Goal: Task Accomplishment & Management: Manage account settings

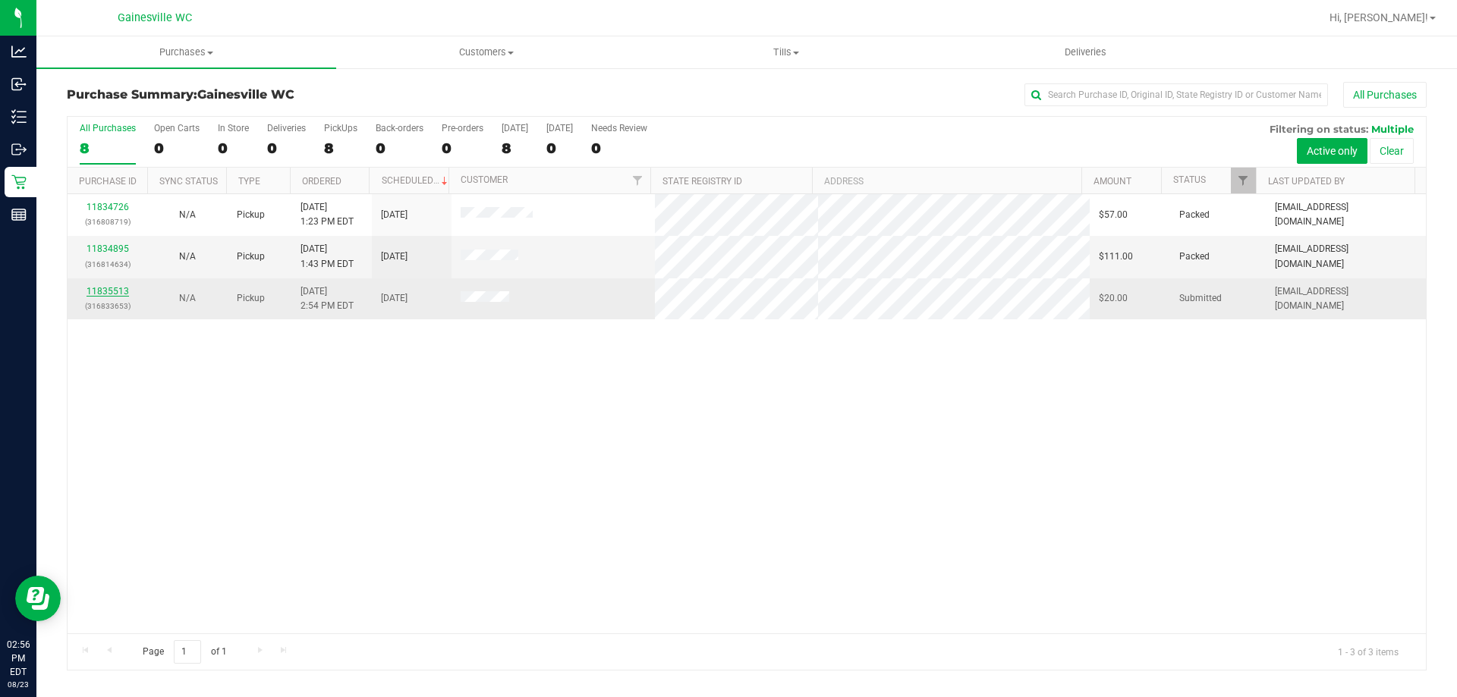
click at [102, 291] on link "11835513" at bounding box center [108, 291] width 42 height 11
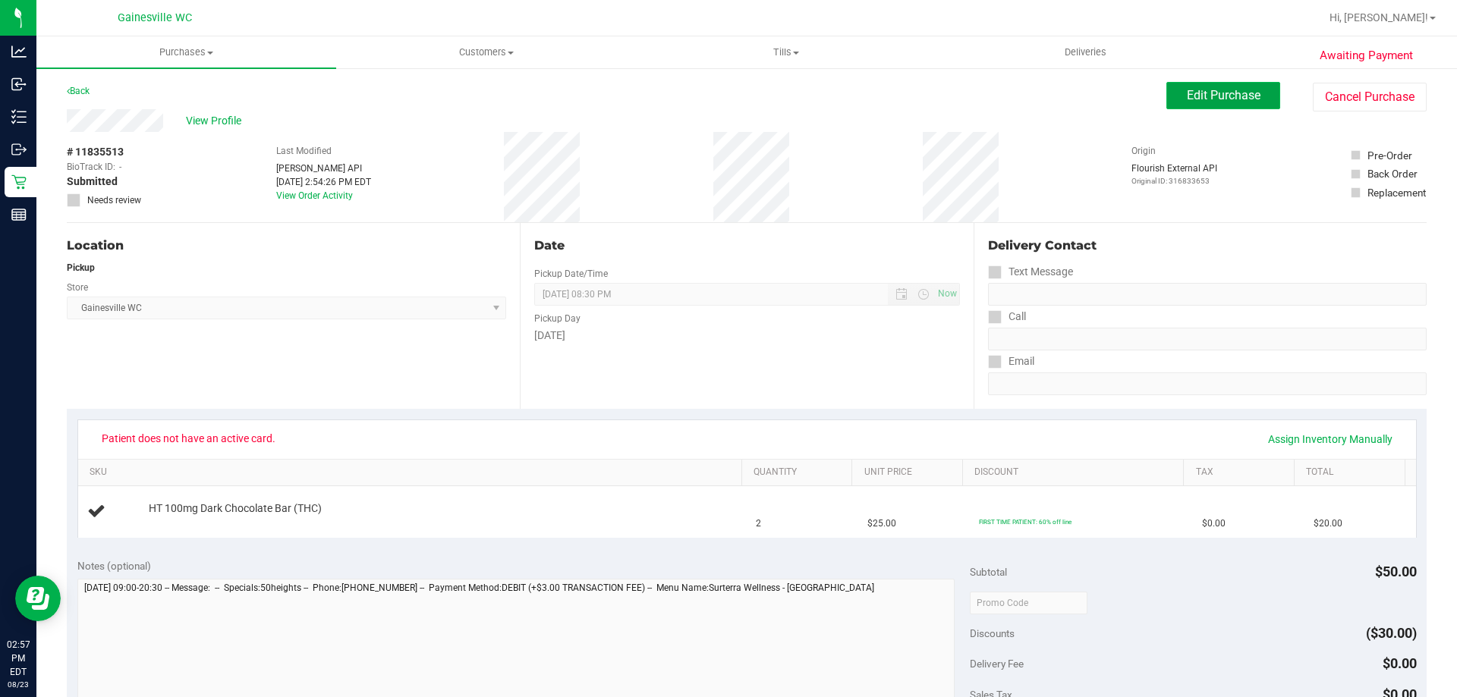
click at [1188, 82] on button "Edit Purchase" at bounding box center [1223, 95] width 114 height 27
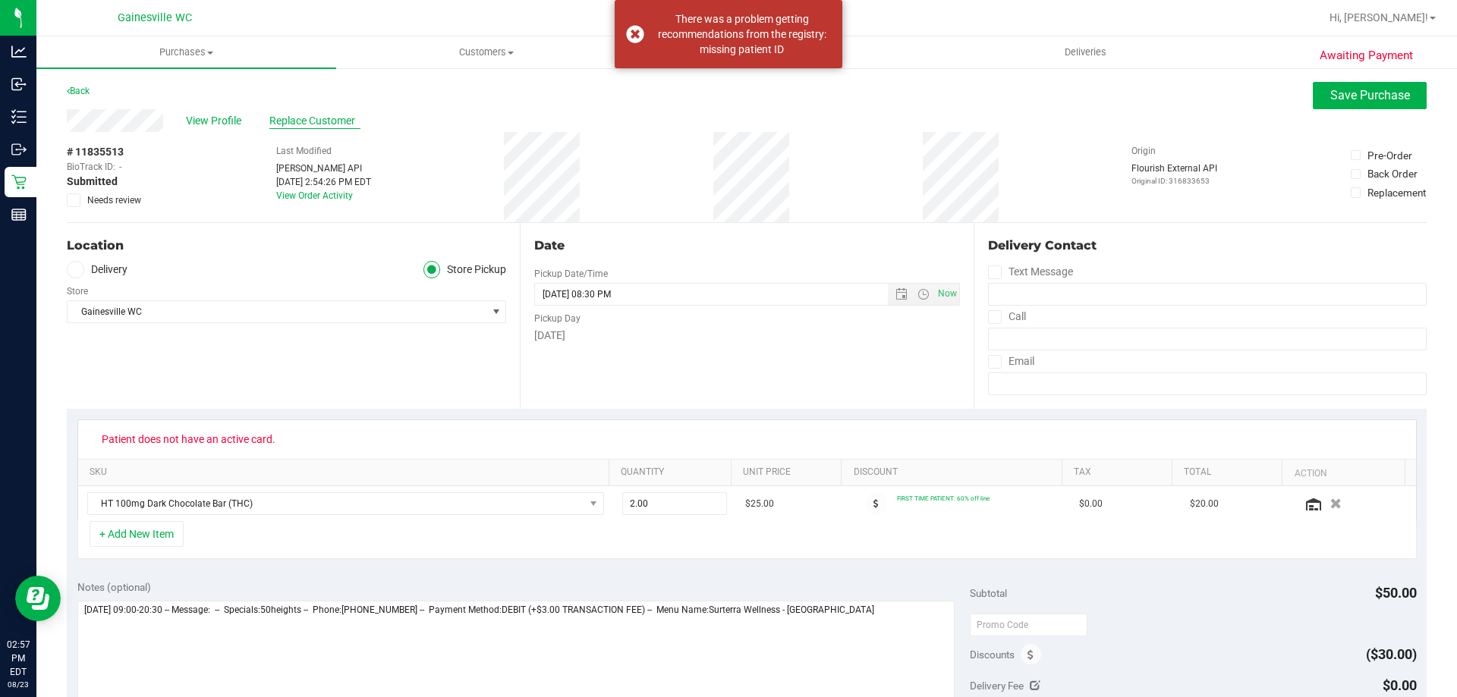
click at [329, 124] on span "Replace Customer" at bounding box center [314, 121] width 91 height 16
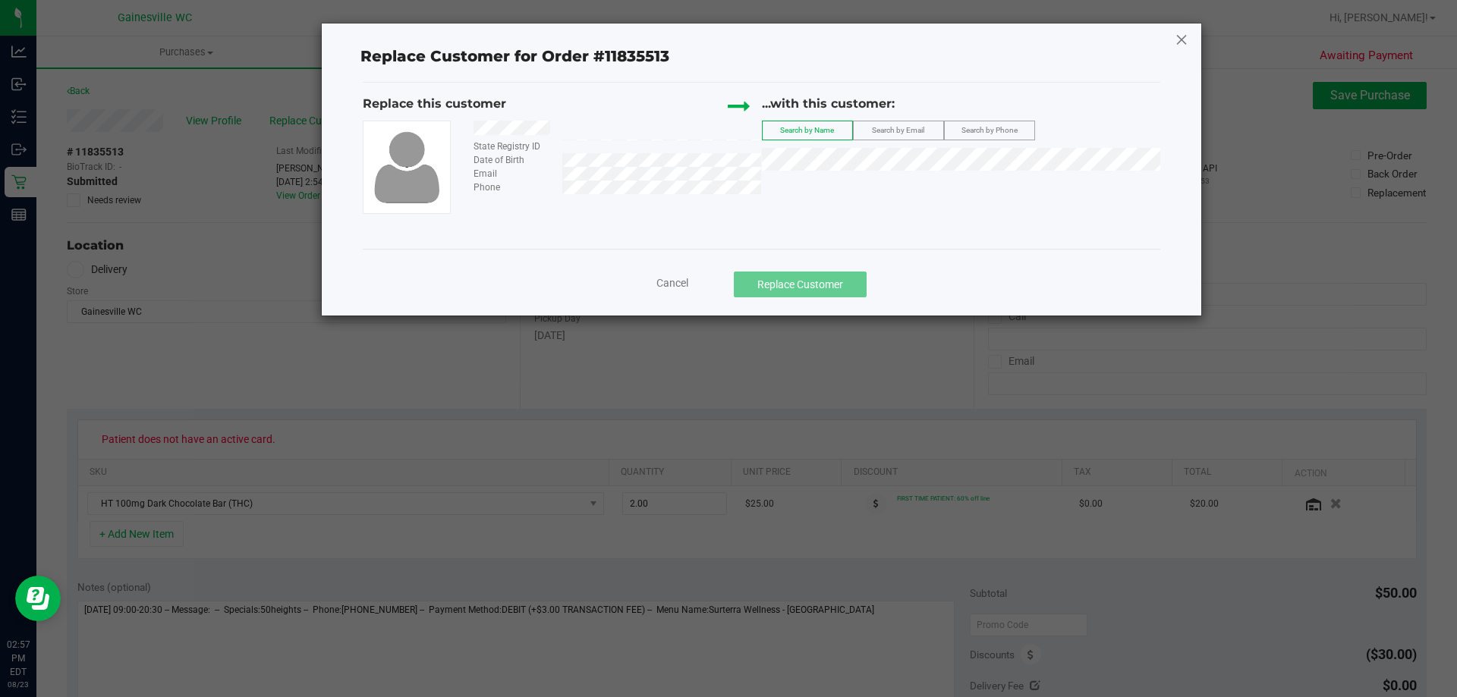
click at [1185, 44] on icon at bounding box center [1182, 39] width 14 height 24
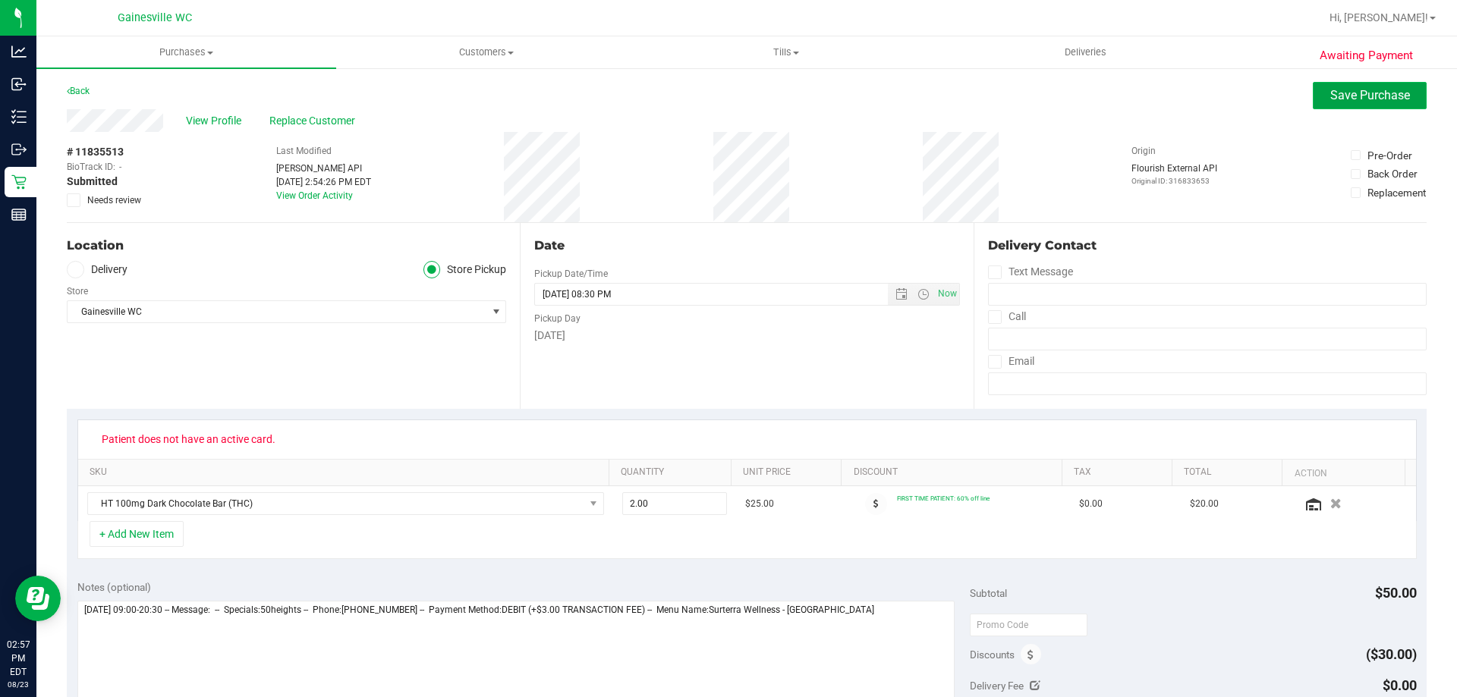
click at [1330, 96] on span "Save Purchase" at bounding box center [1370, 95] width 80 height 14
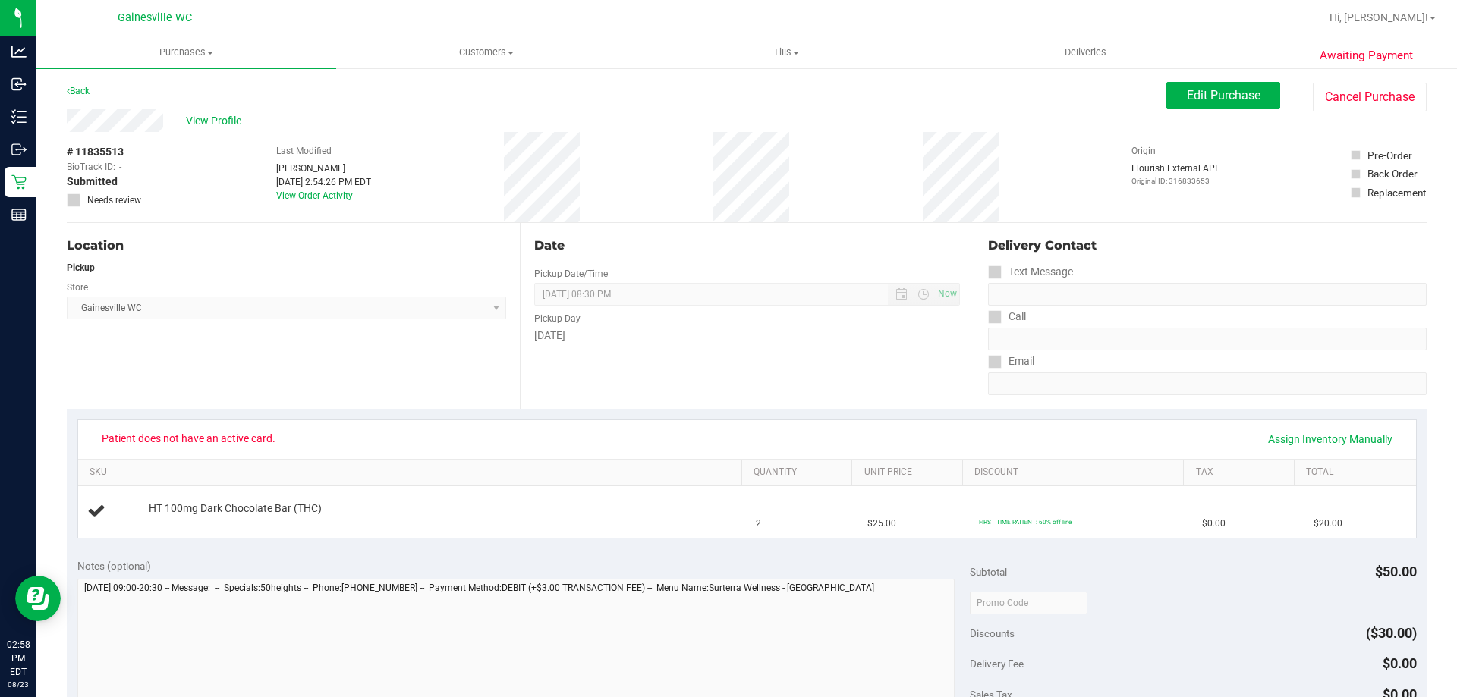
drag, startPoint x: 403, startPoint y: 189, endPoint x: 309, endPoint y: 160, distance: 98.4
click at [309, 160] on div "# 11835513 BioTrack ID: - Submitted Needs review Last Modified [PERSON_NAME] [D…" at bounding box center [747, 177] width 1360 height 90
click at [309, 160] on div "Last Modified [PERSON_NAME] [DATE] 2:54:26 PM EDT View Order Activity" at bounding box center [323, 177] width 95 height 90
click at [1181, 105] on button "Edit Purchase" at bounding box center [1223, 95] width 114 height 27
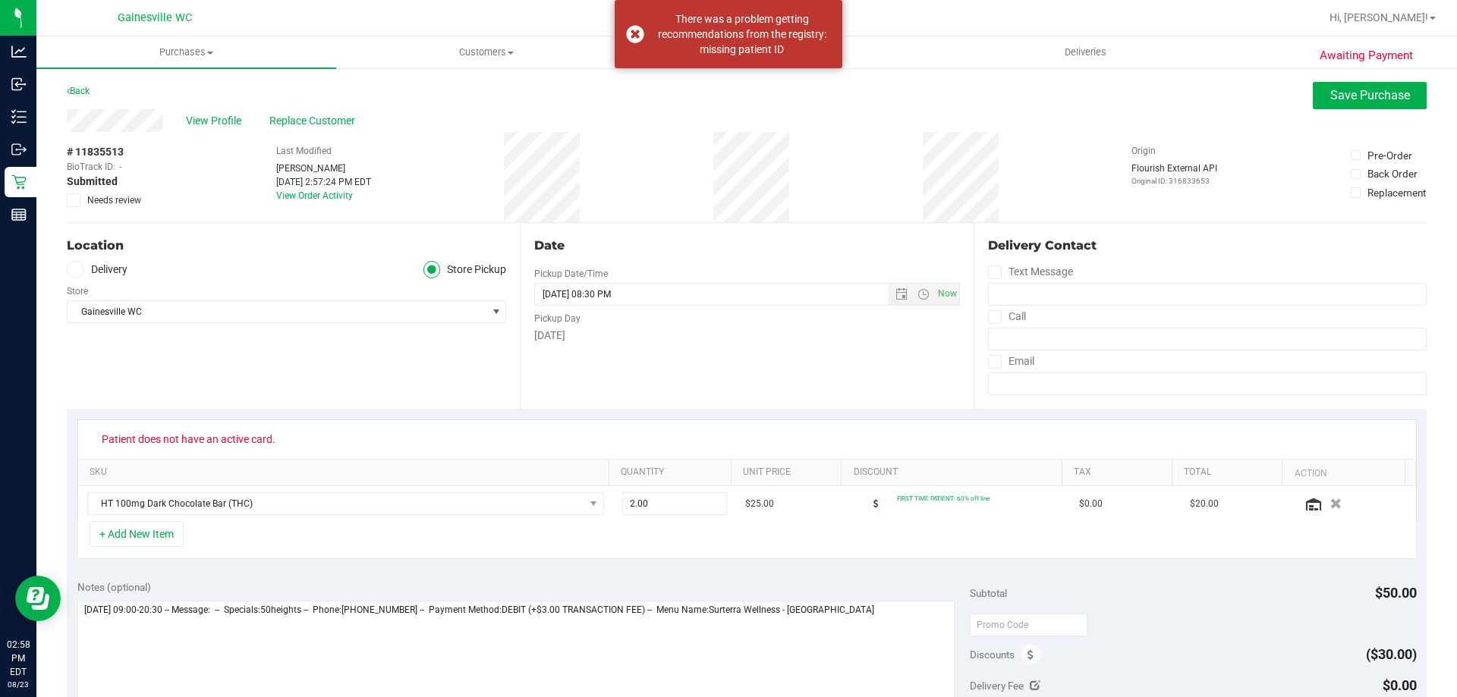
click at [115, 202] on span "Needs review" at bounding box center [114, 201] width 54 height 14
click at [0, 0] on input "Needs review" at bounding box center [0, 0] width 0 height 0
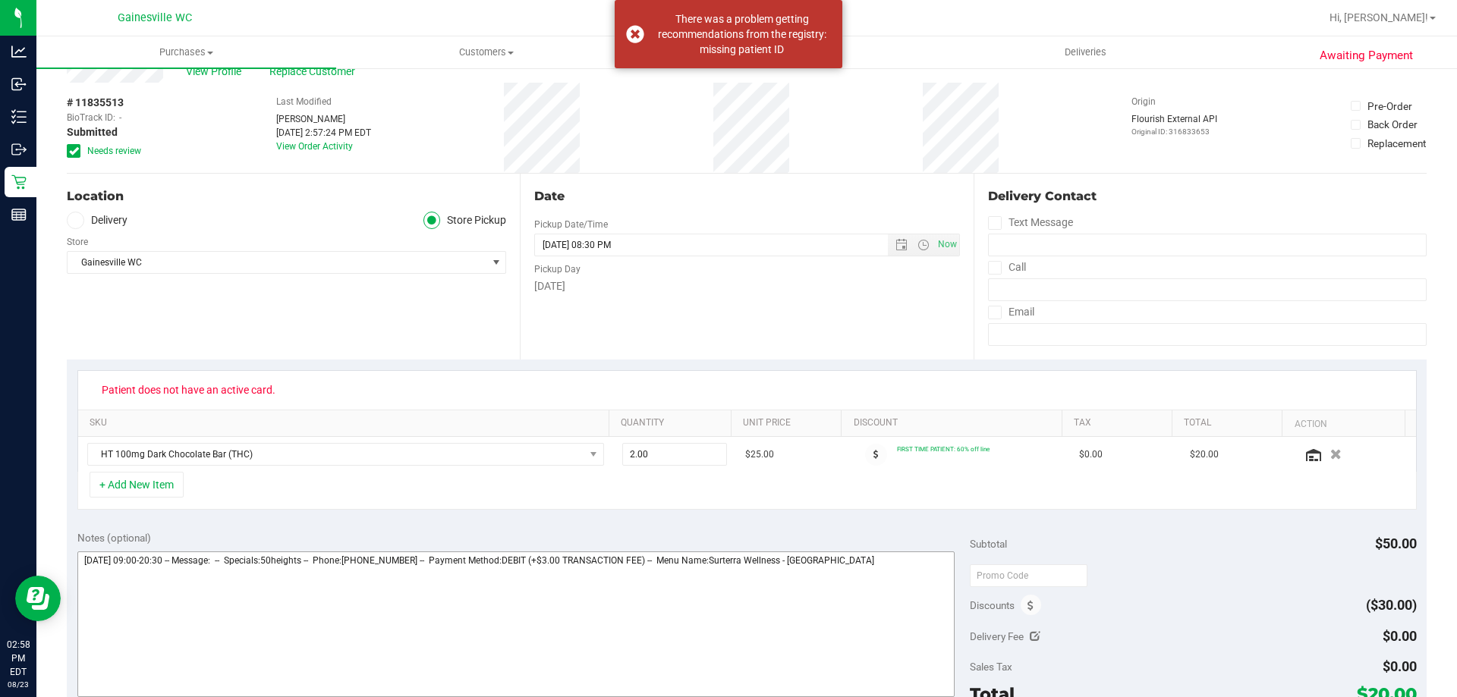
scroll to position [76, 0]
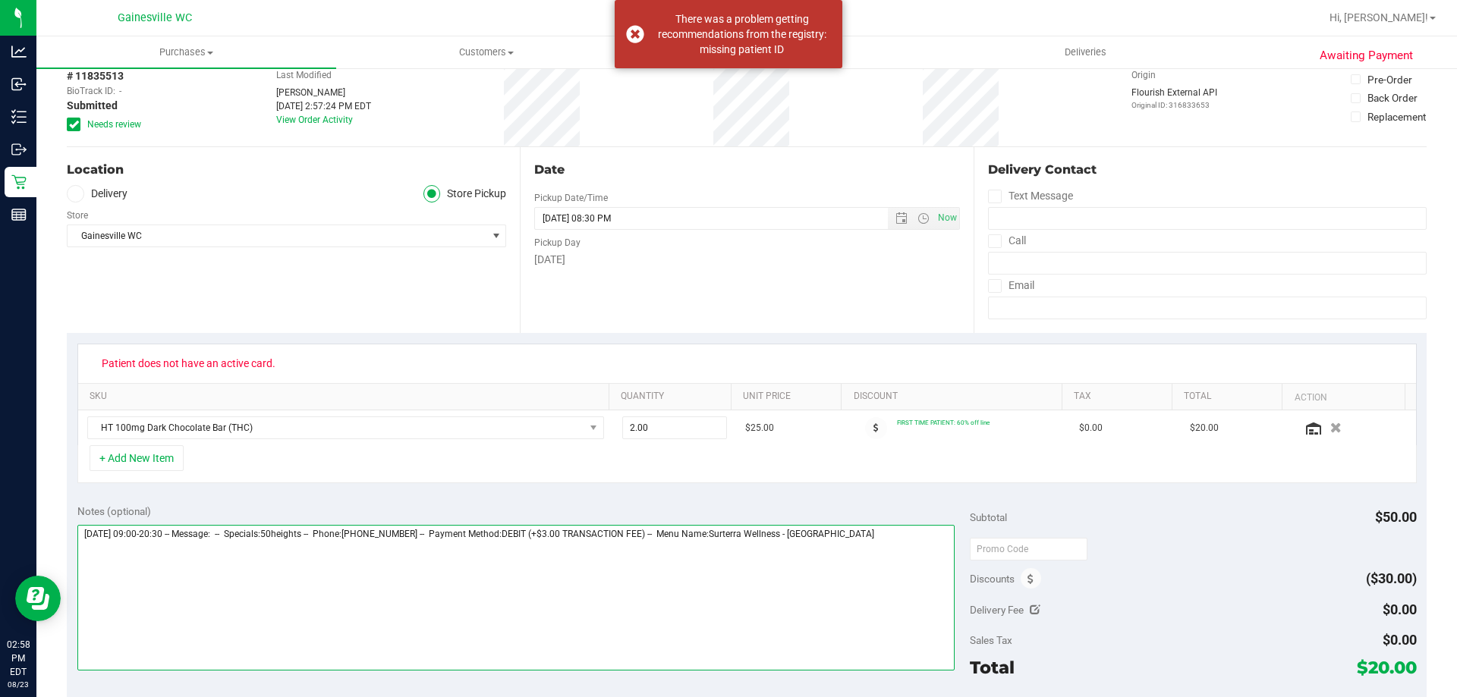
click at [859, 528] on textarea at bounding box center [516, 598] width 878 height 146
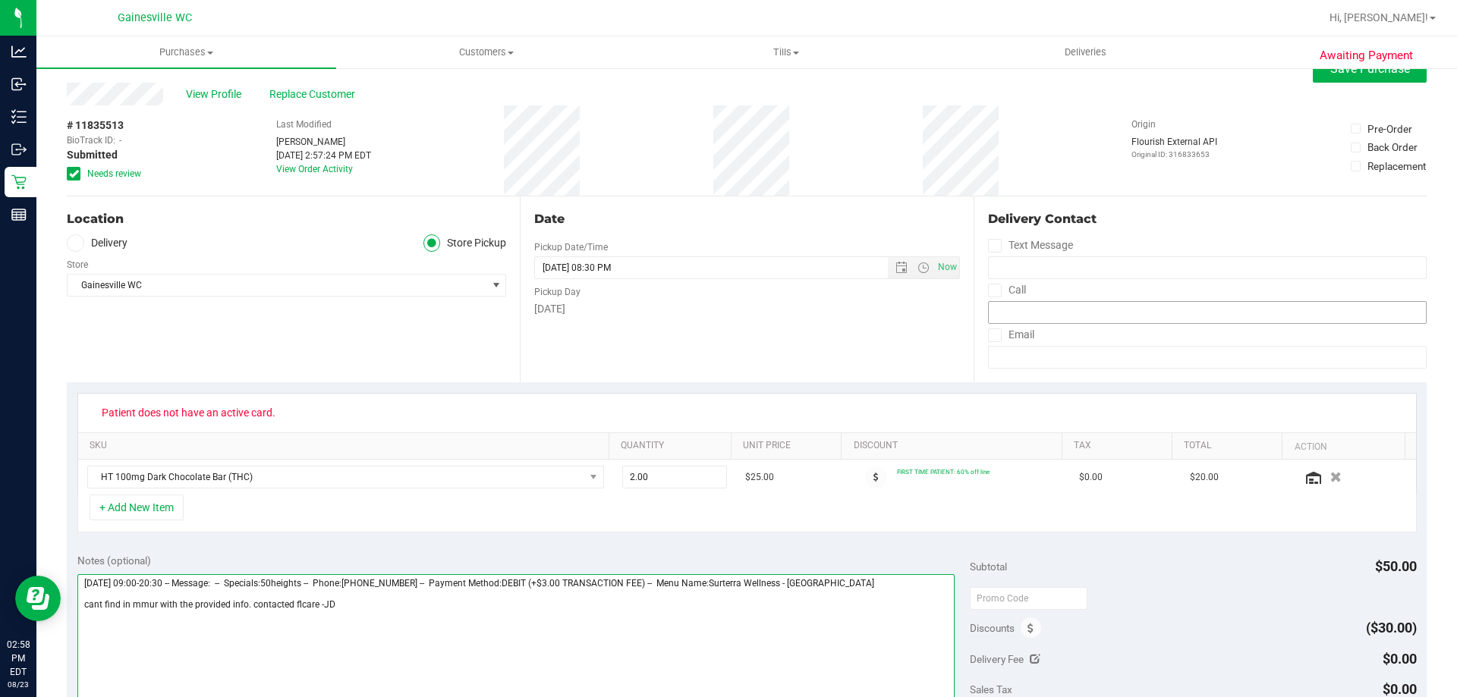
scroll to position [0, 0]
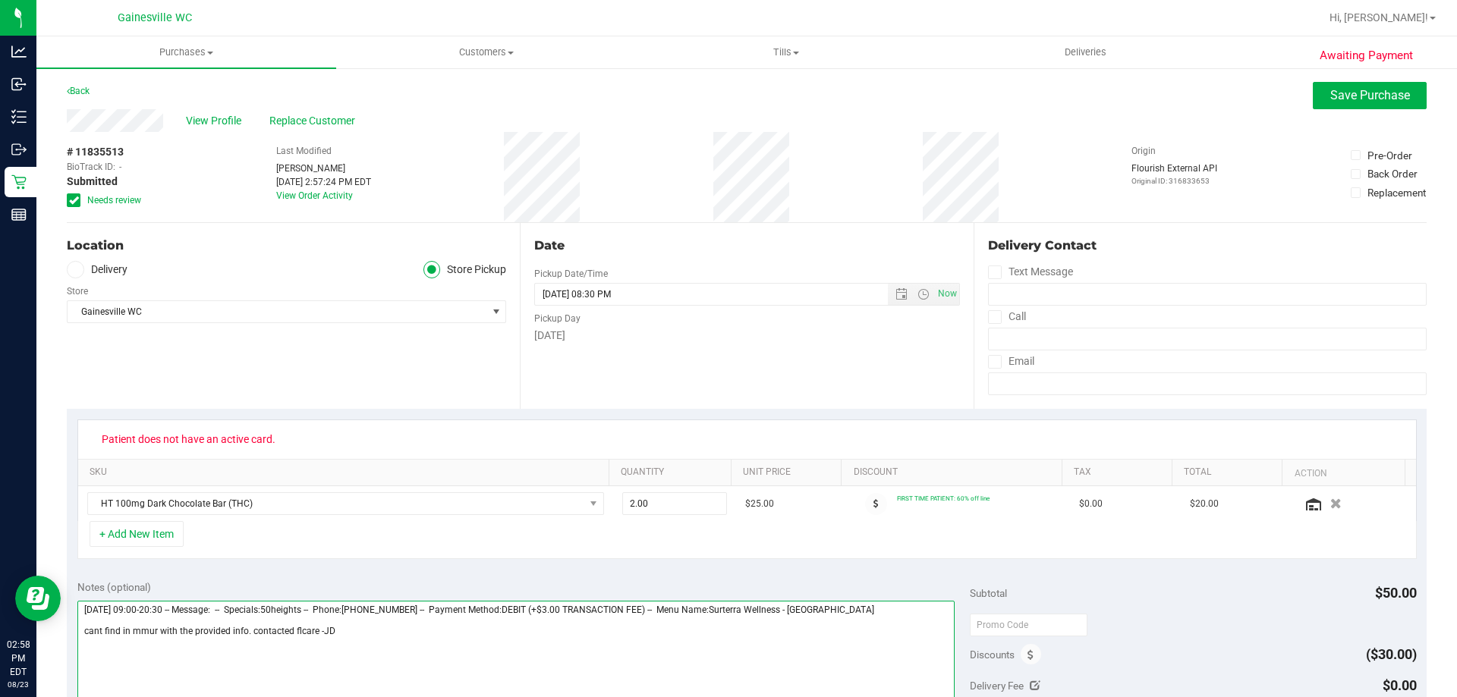
type textarea "[DATE] 09:00-20:30 -- Message: -- Specials:50heights -- Phone:[PHONE_NUMBER] --…"
click at [1323, 109] on div "View Profile Replace Customer" at bounding box center [747, 120] width 1360 height 23
click at [1330, 101] on span "Save Purchase" at bounding box center [1370, 95] width 80 height 14
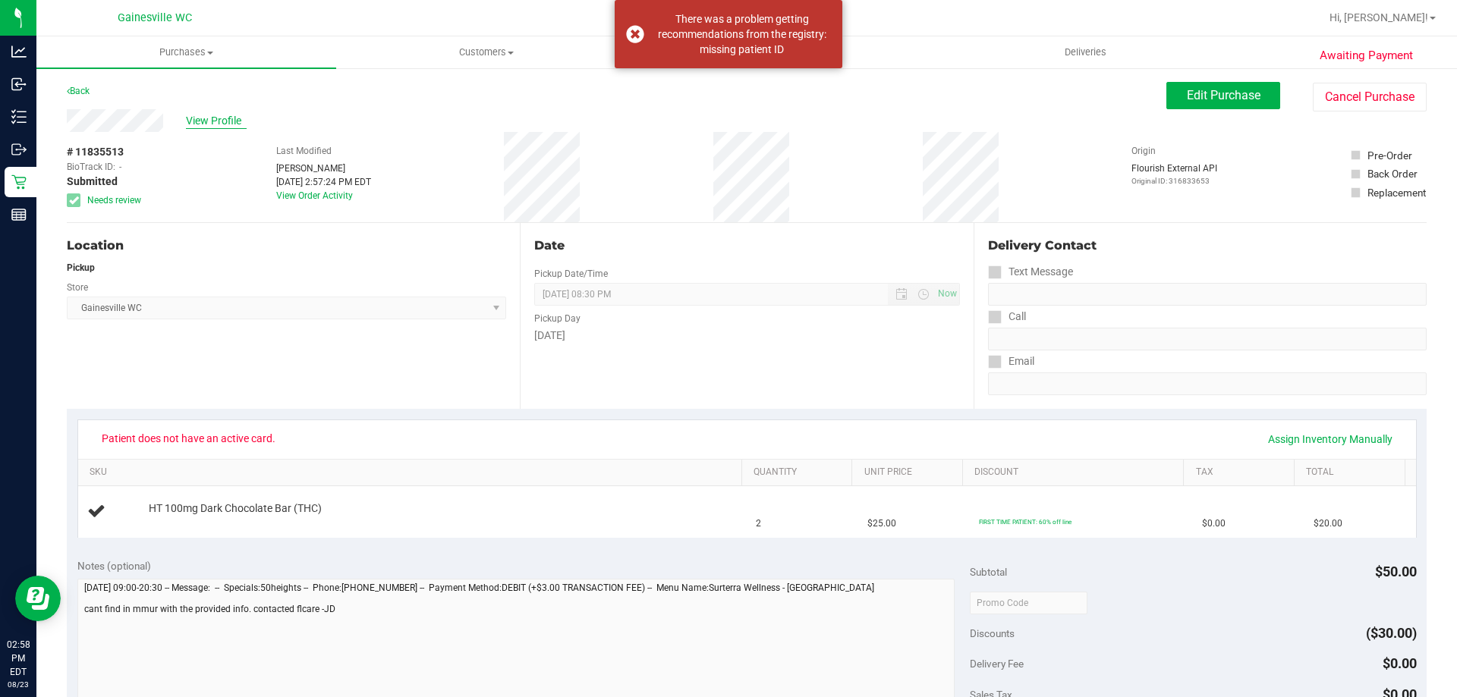
click at [214, 125] on span "View Profile" at bounding box center [216, 121] width 61 height 16
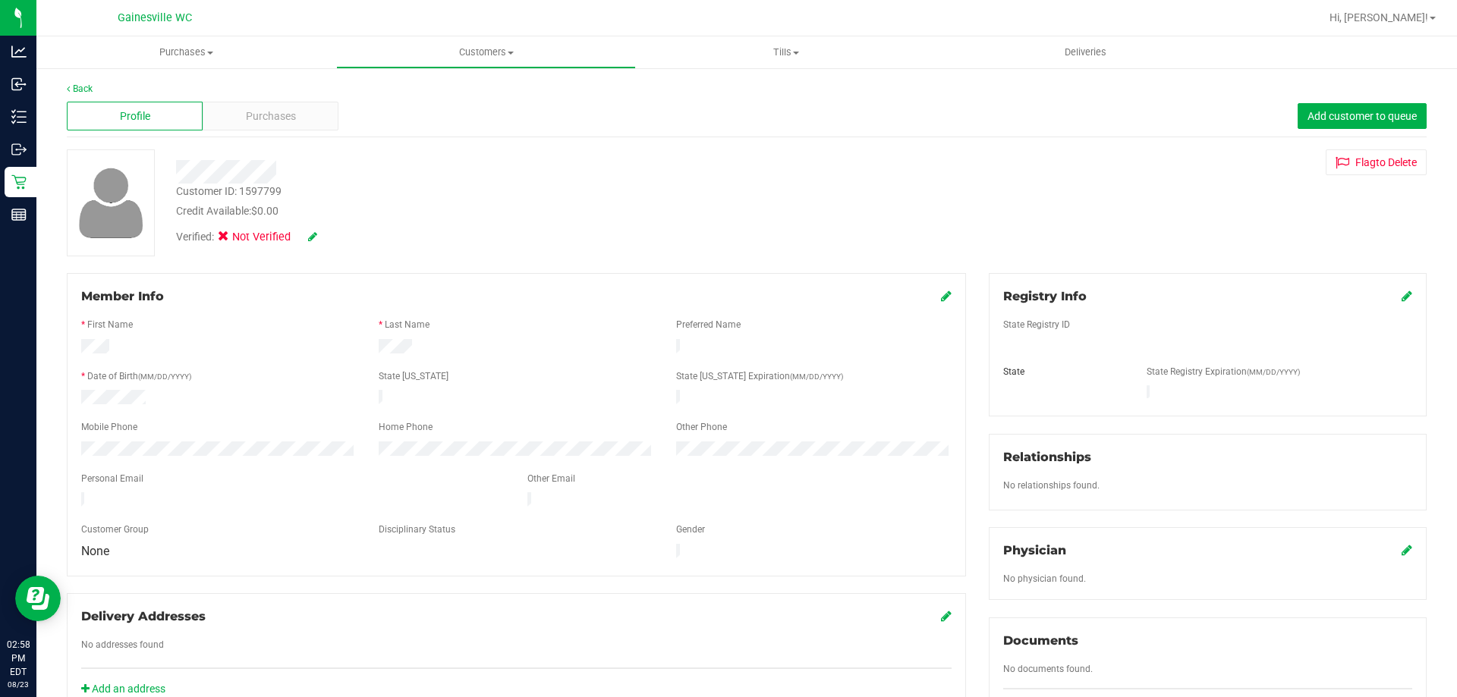
click at [260, 196] on div "Customer ID: 1597799" at bounding box center [228, 192] width 105 height 16
copy div "1597799"
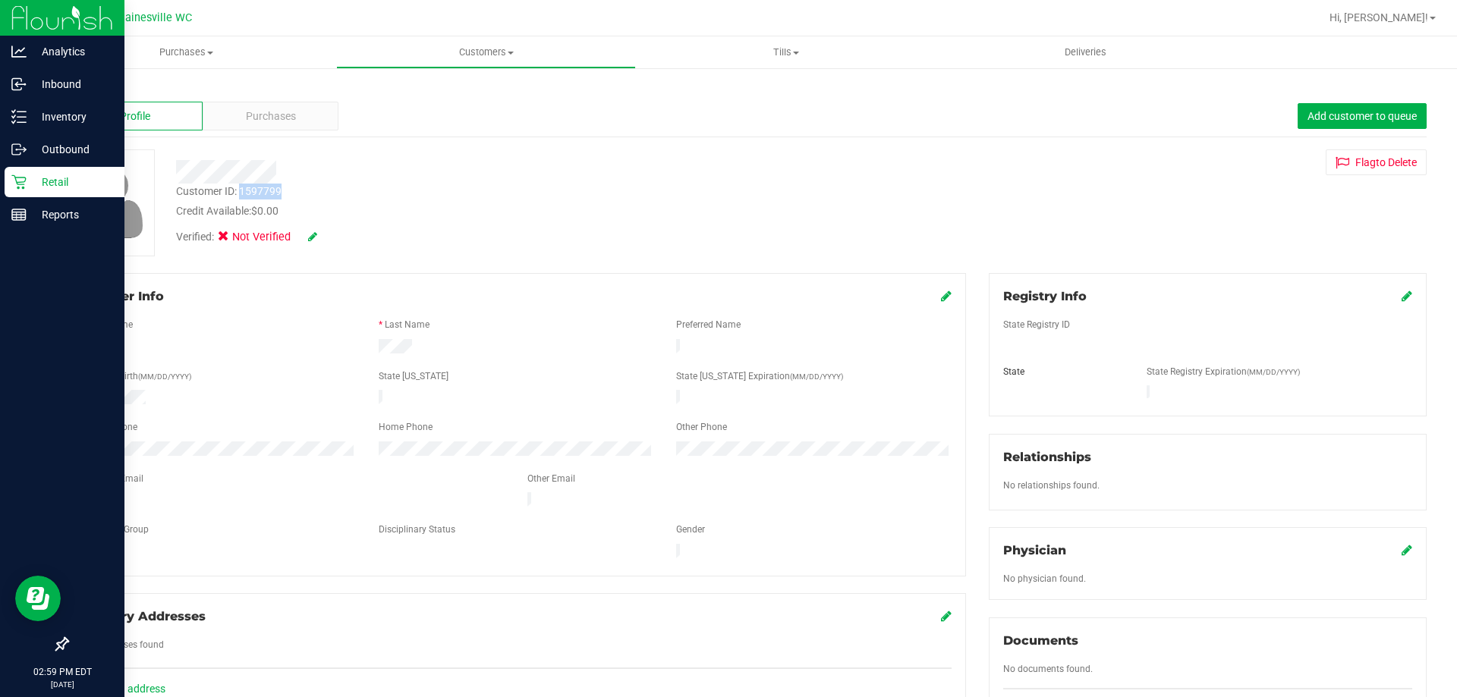
click at [20, 178] on icon at bounding box center [18, 182] width 14 height 14
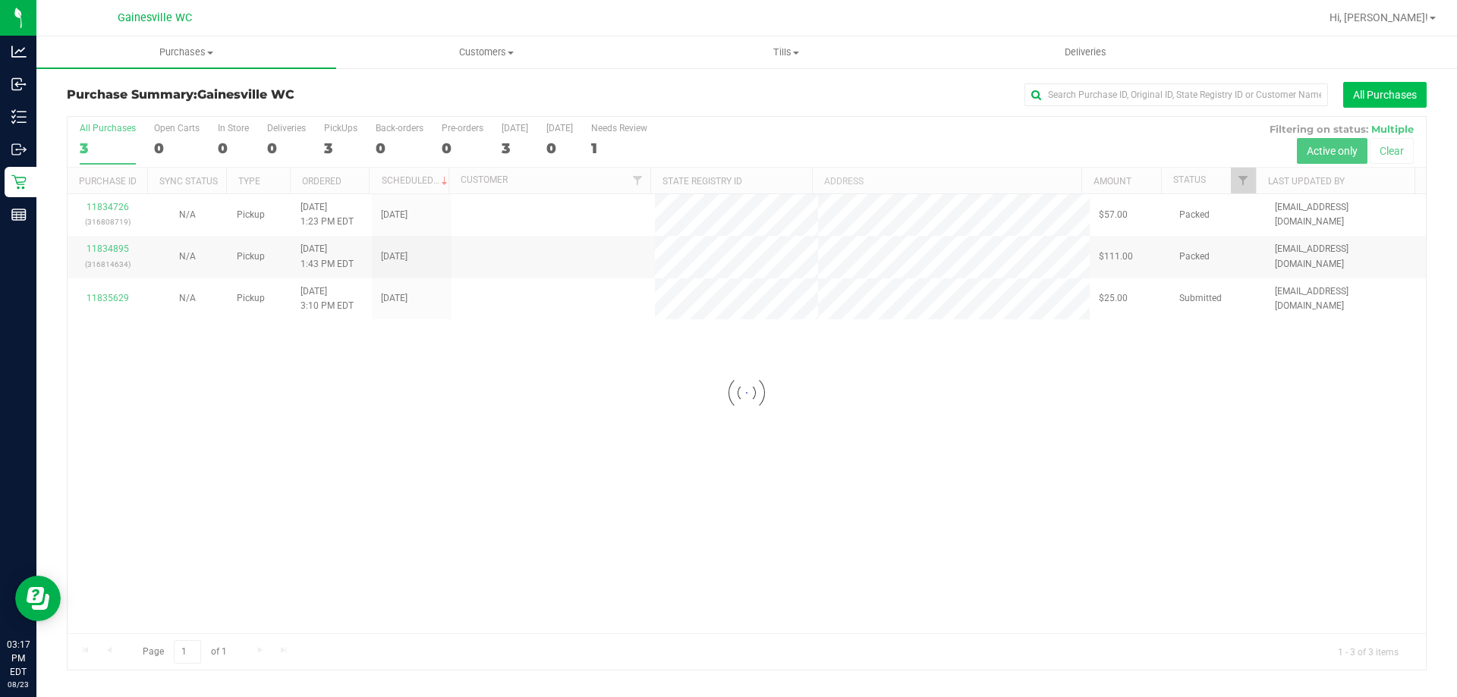
click at [1411, 96] on button "All Purchases" at bounding box center [1384, 95] width 83 height 26
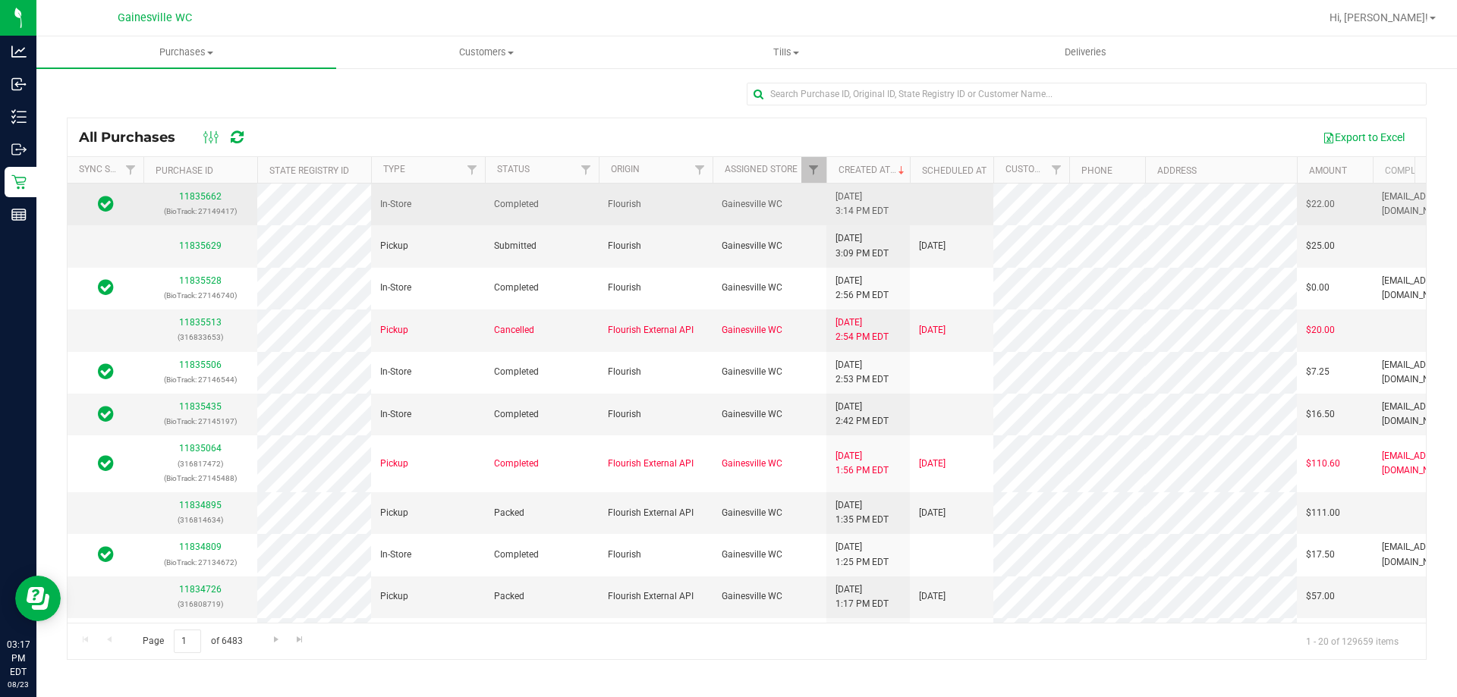
click at [207, 189] on td "11835662 (BioTrack: 27149417)" at bounding box center [200, 205] width 114 height 42
click at [195, 195] on link "11835662" at bounding box center [200, 196] width 42 height 11
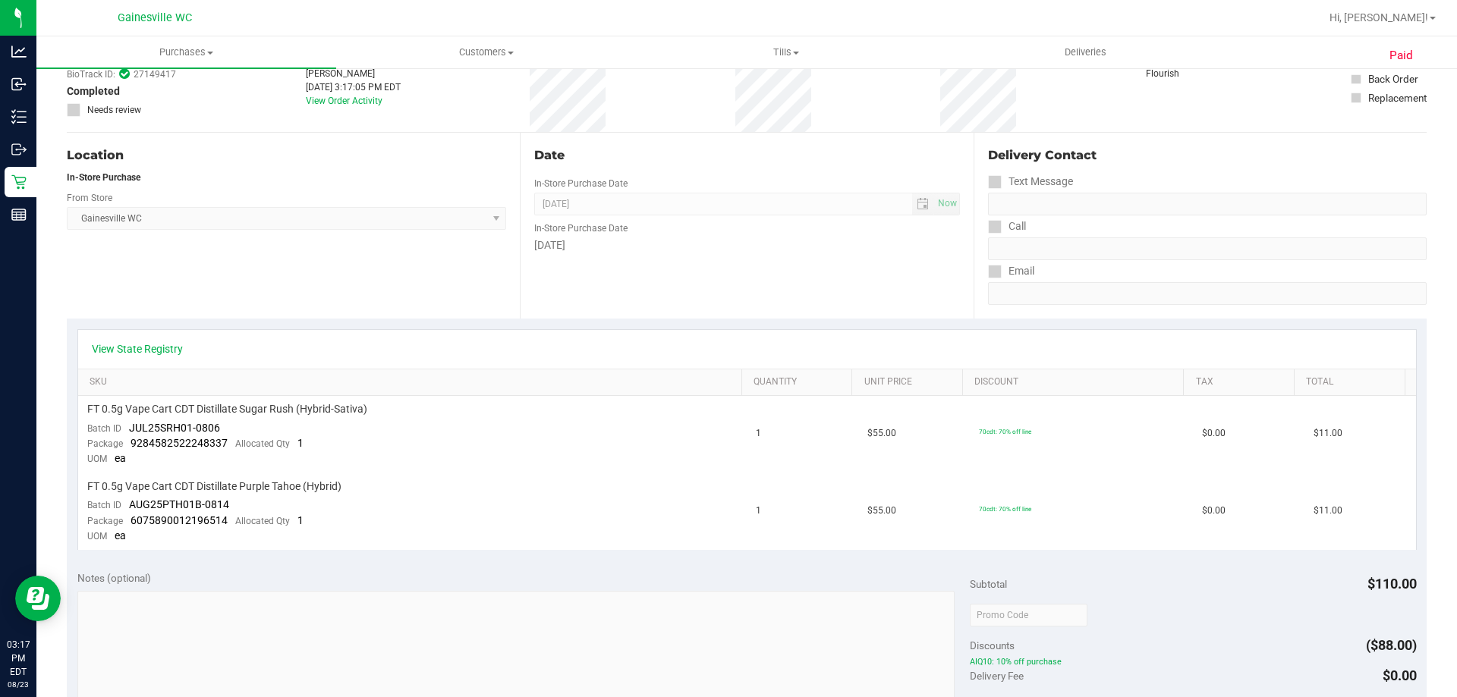
scroll to position [531, 0]
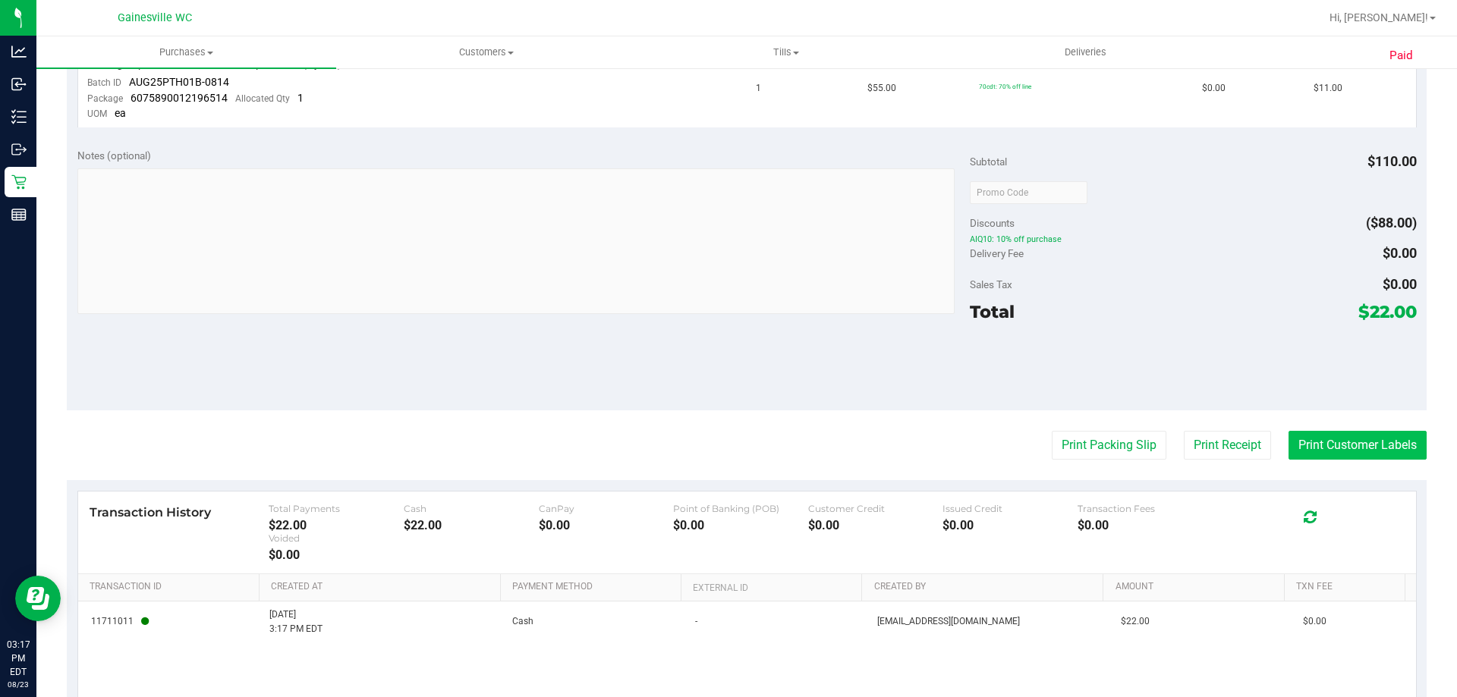
click at [1344, 435] on button "Print Customer Labels" at bounding box center [1358, 445] width 138 height 29
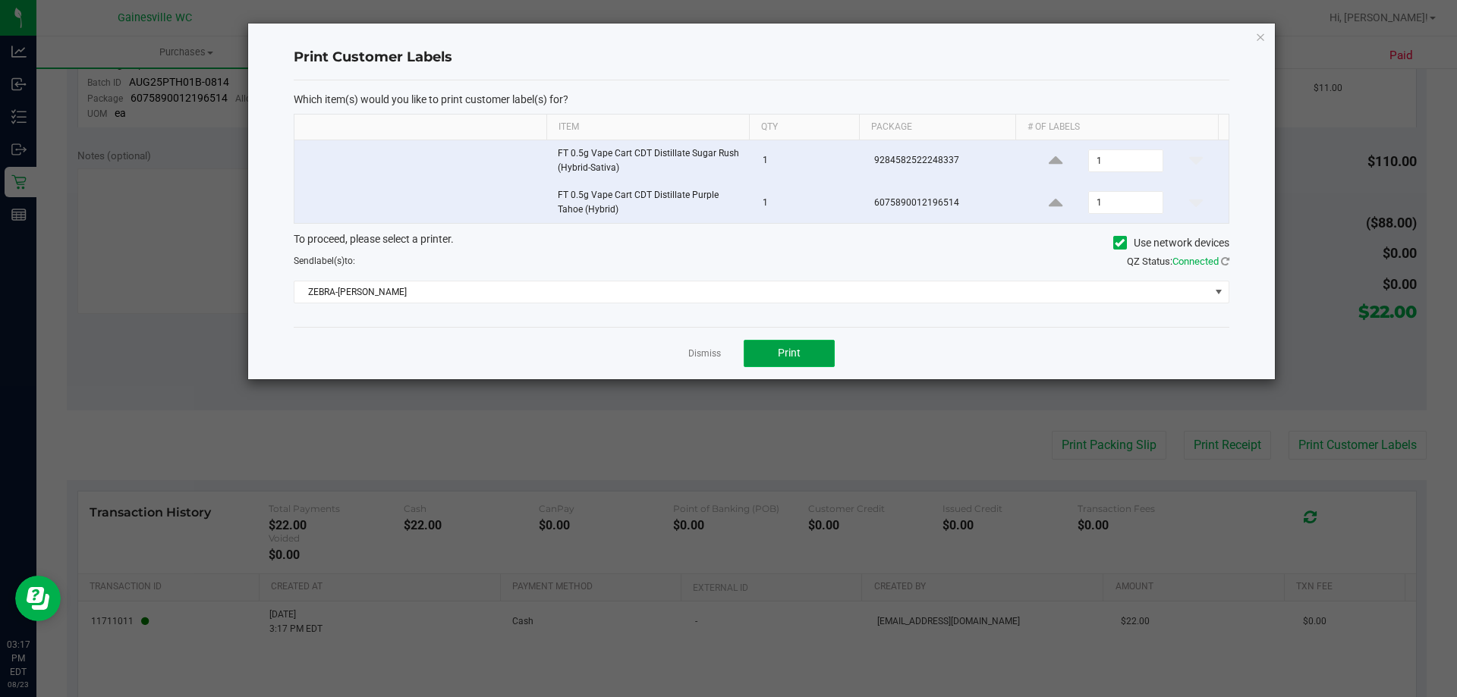
click at [794, 347] on span "Print" at bounding box center [789, 353] width 23 height 12
click at [1263, 37] on icon "button" at bounding box center [1260, 36] width 11 height 18
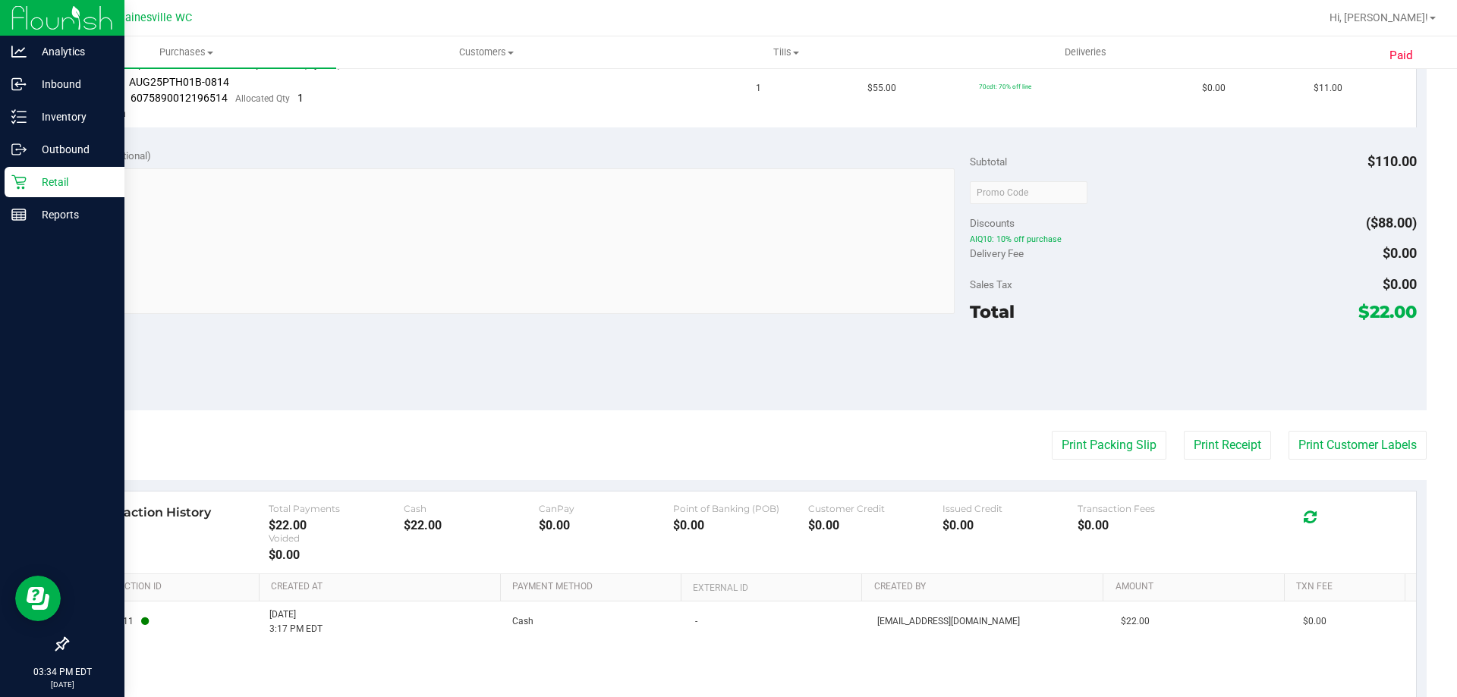
click at [41, 175] on p "Retail" at bounding box center [72, 182] width 91 height 18
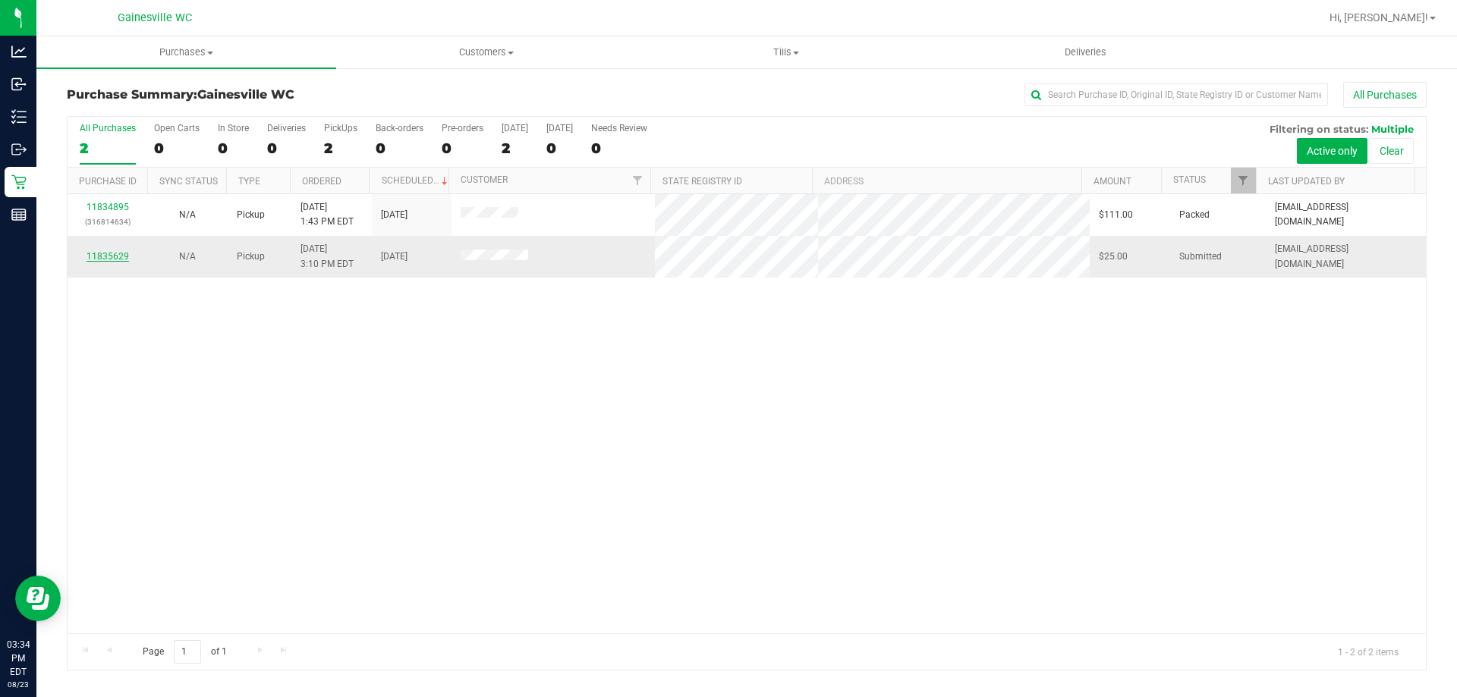
click at [105, 253] on link "11835629" at bounding box center [108, 256] width 42 height 11
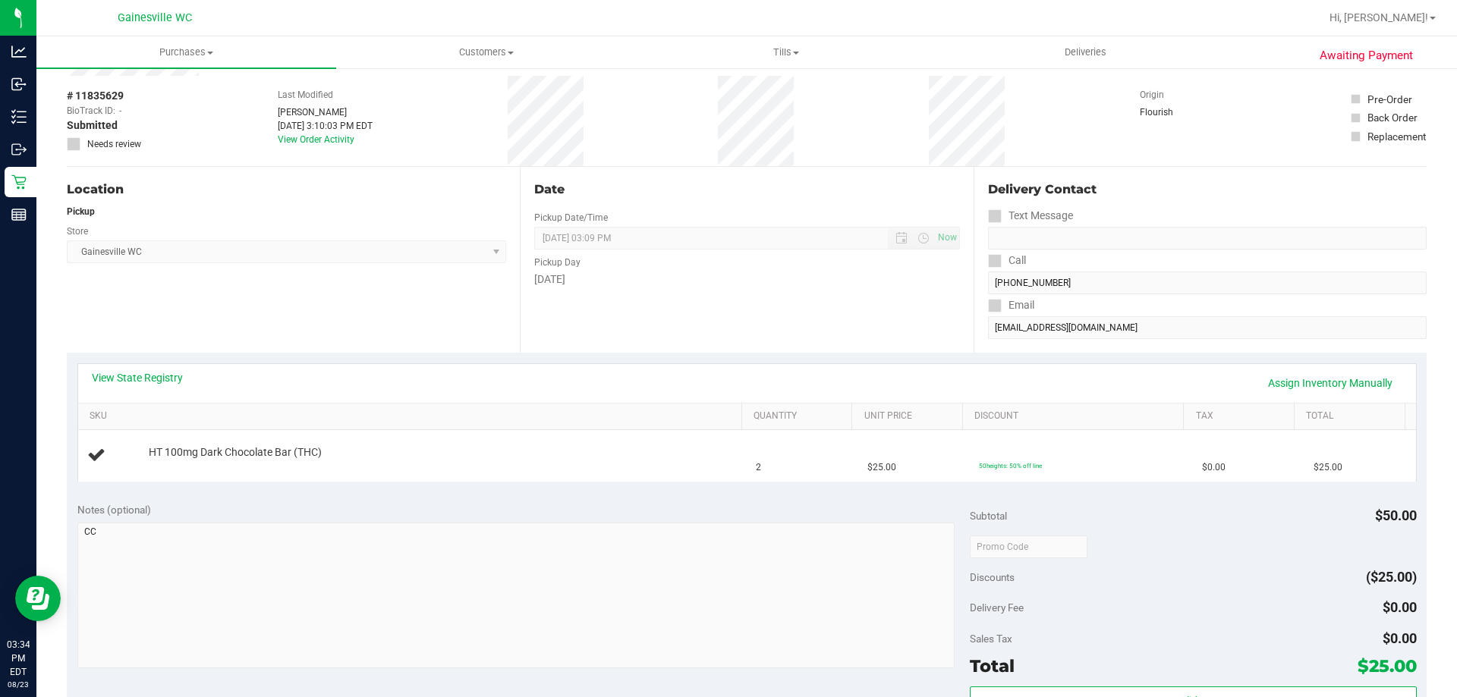
scroll to position [304, 0]
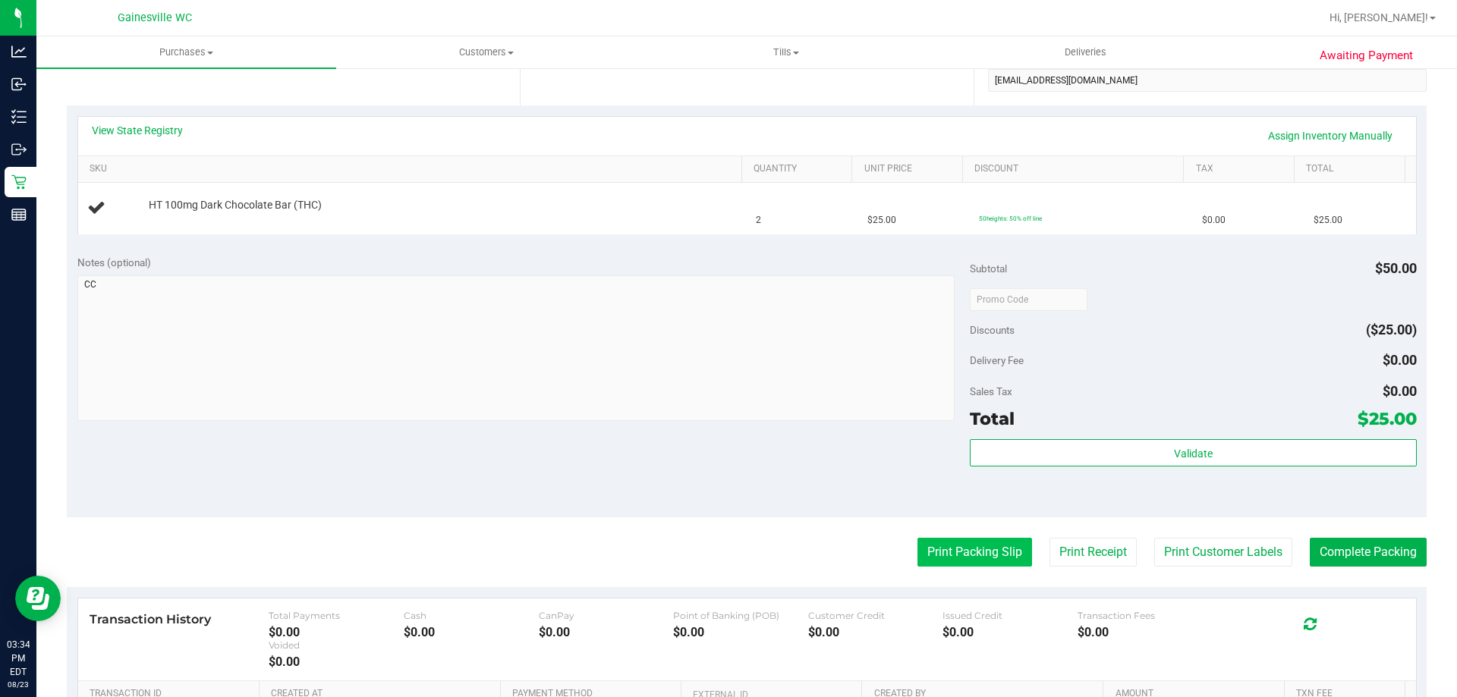
click at [964, 554] on button "Print Packing Slip" at bounding box center [974, 552] width 115 height 29
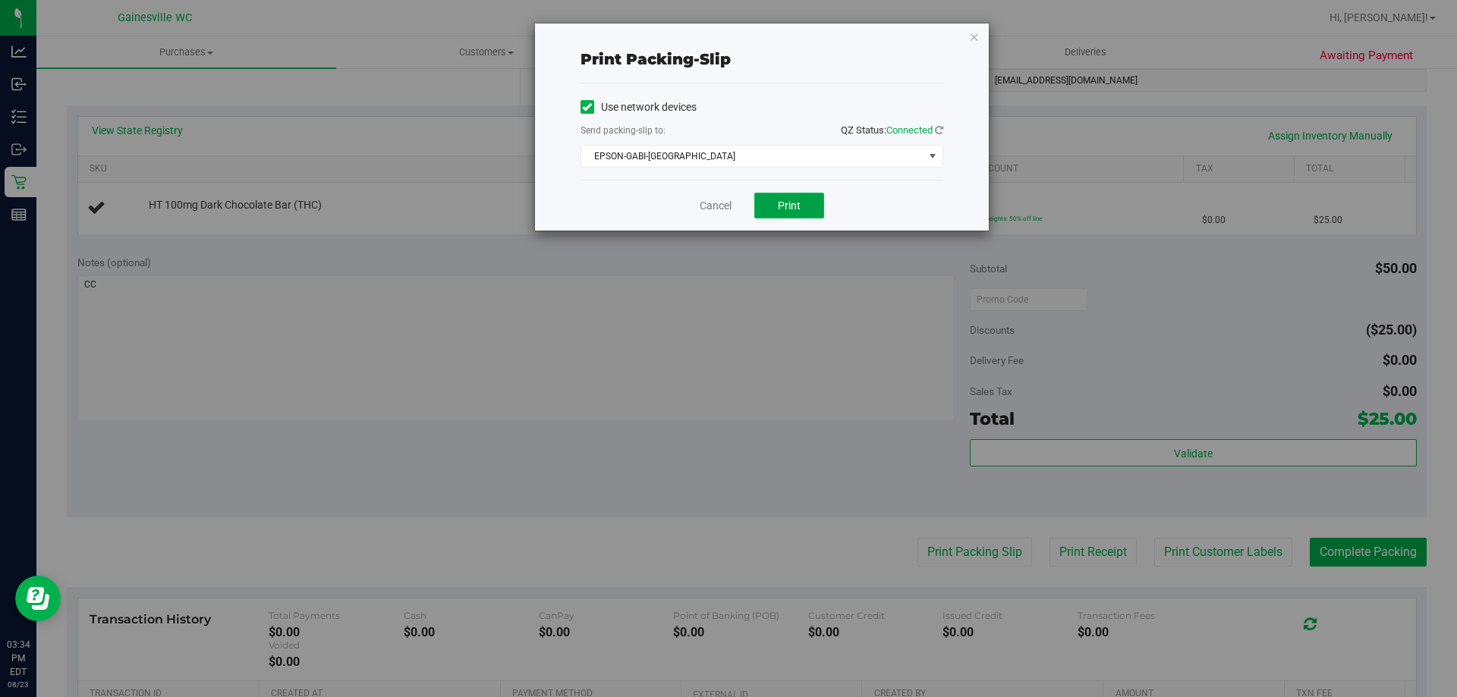
click at [784, 208] on span "Print" at bounding box center [789, 206] width 23 height 12
click at [978, 36] on icon "button" at bounding box center [974, 36] width 11 height 18
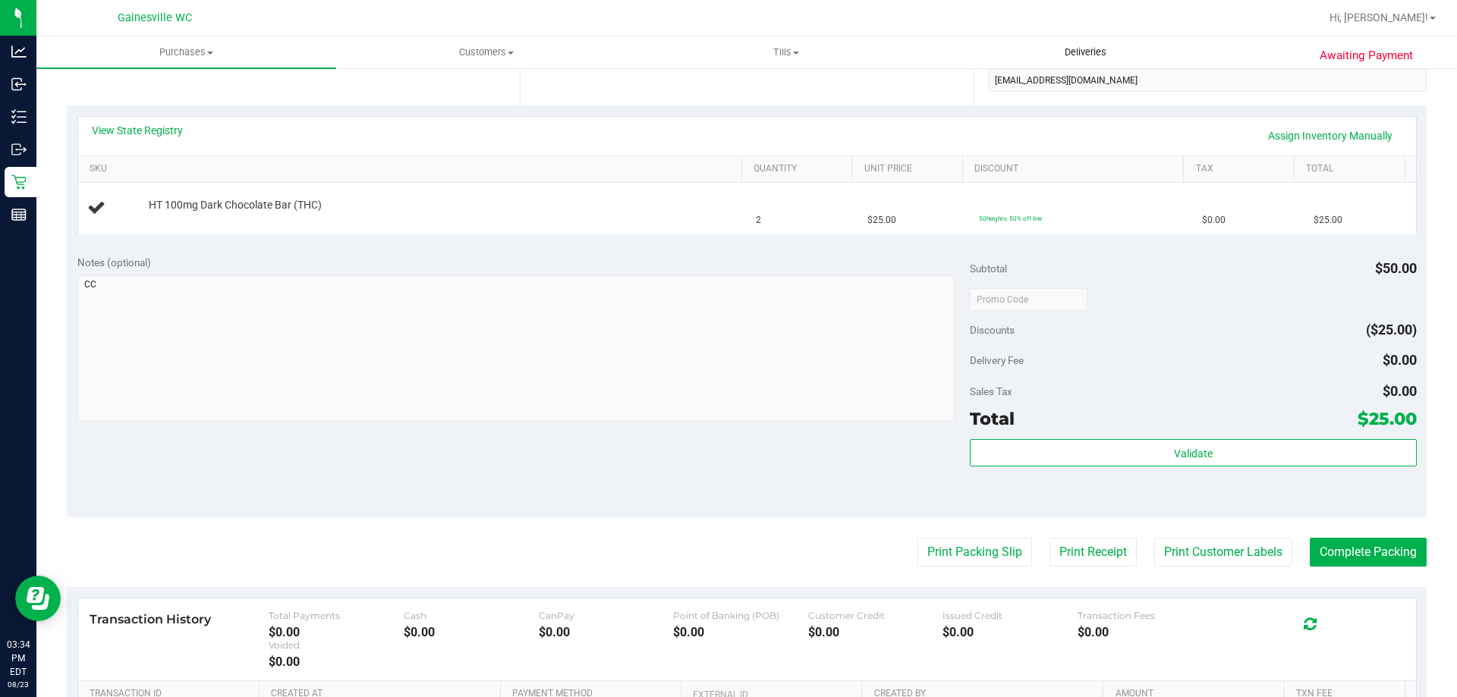
click at [917, 538] on button "Print Packing Slip" at bounding box center [974, 552] width 115 height 29
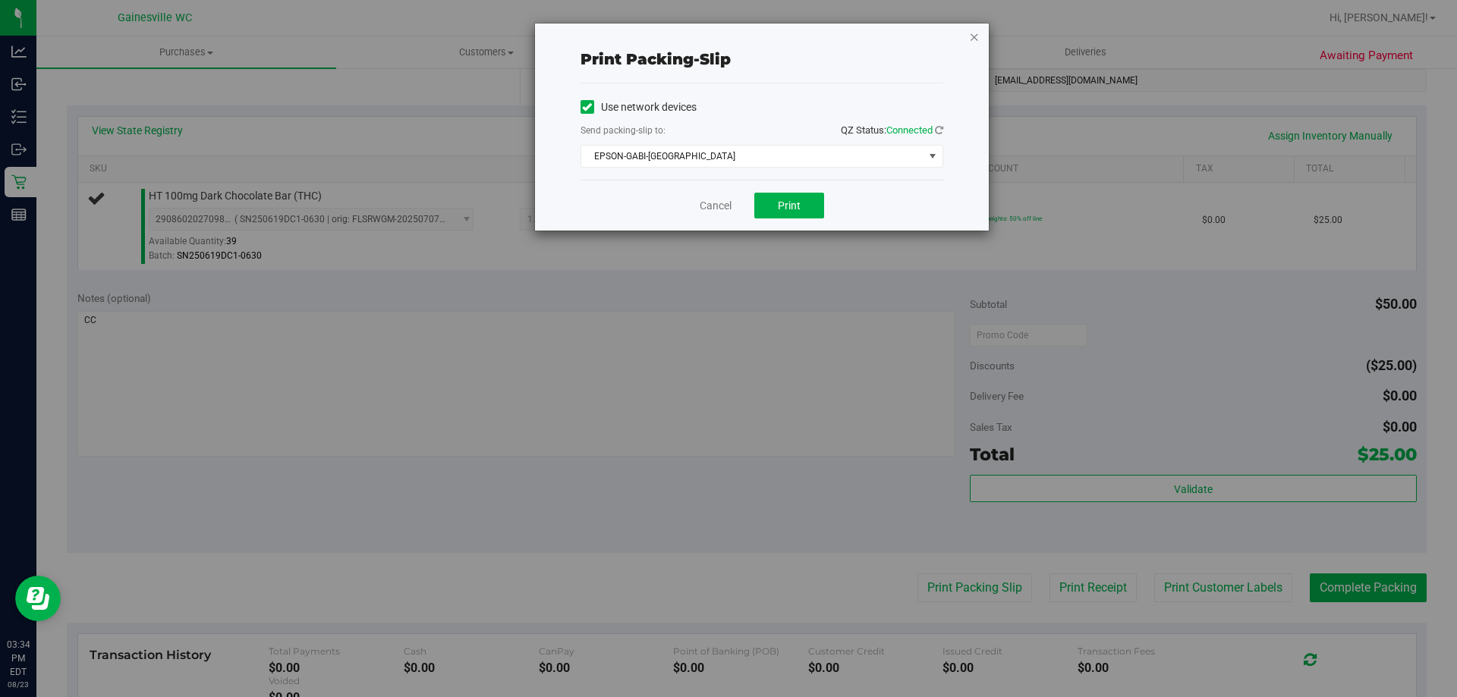
click at [971, 37] on icon "button" at bounding box center [974, 36] width 11 height 18
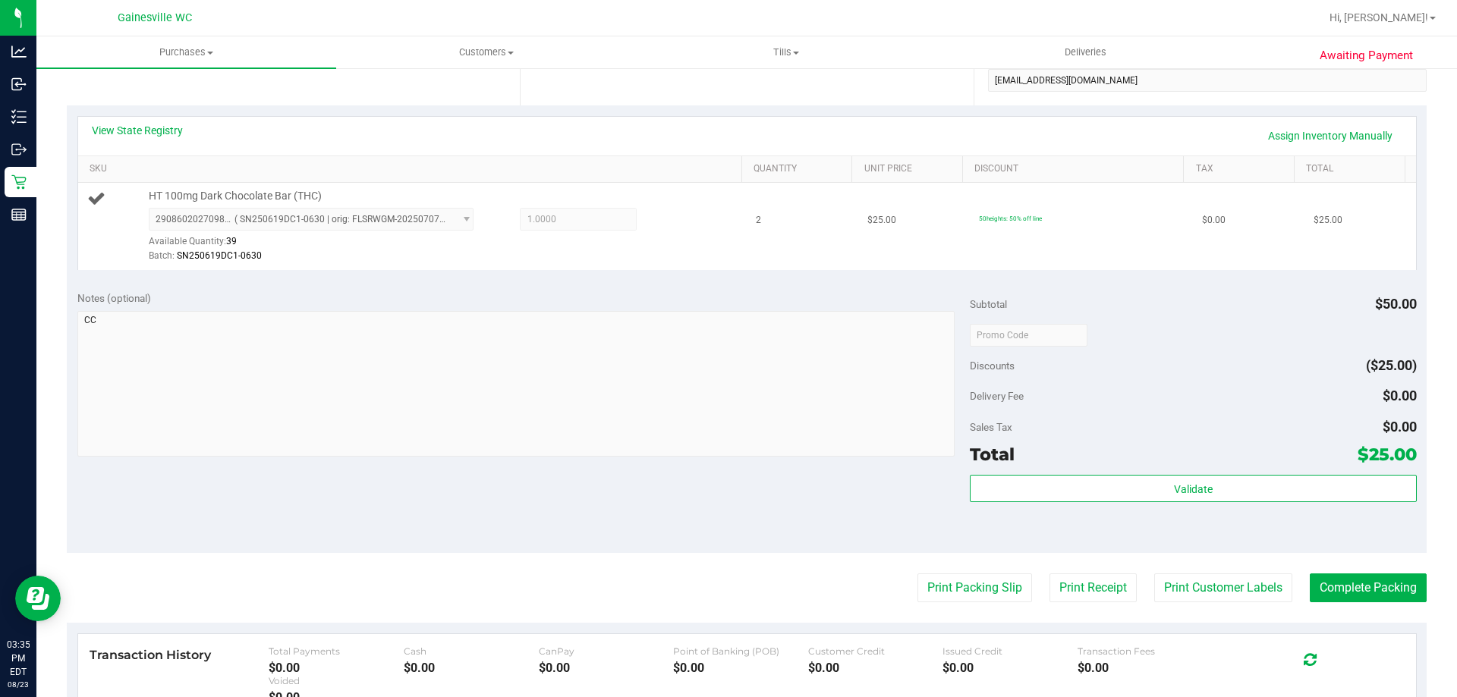
click at [917, 574] on button "Print Packing Slip" at bounding box center [974, 588] width 115 height 29
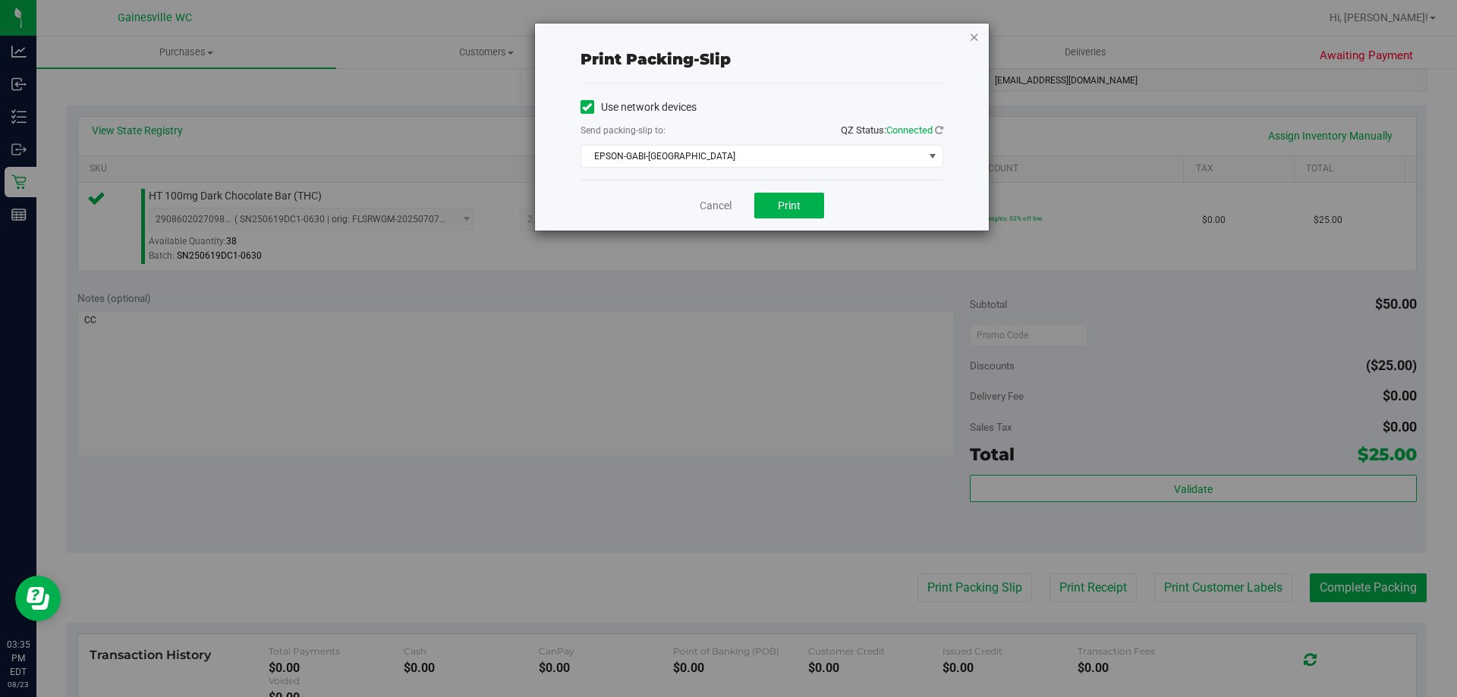
click at [971, 38] on icon "button" at bounding box center [974, 36] width 11 height 18
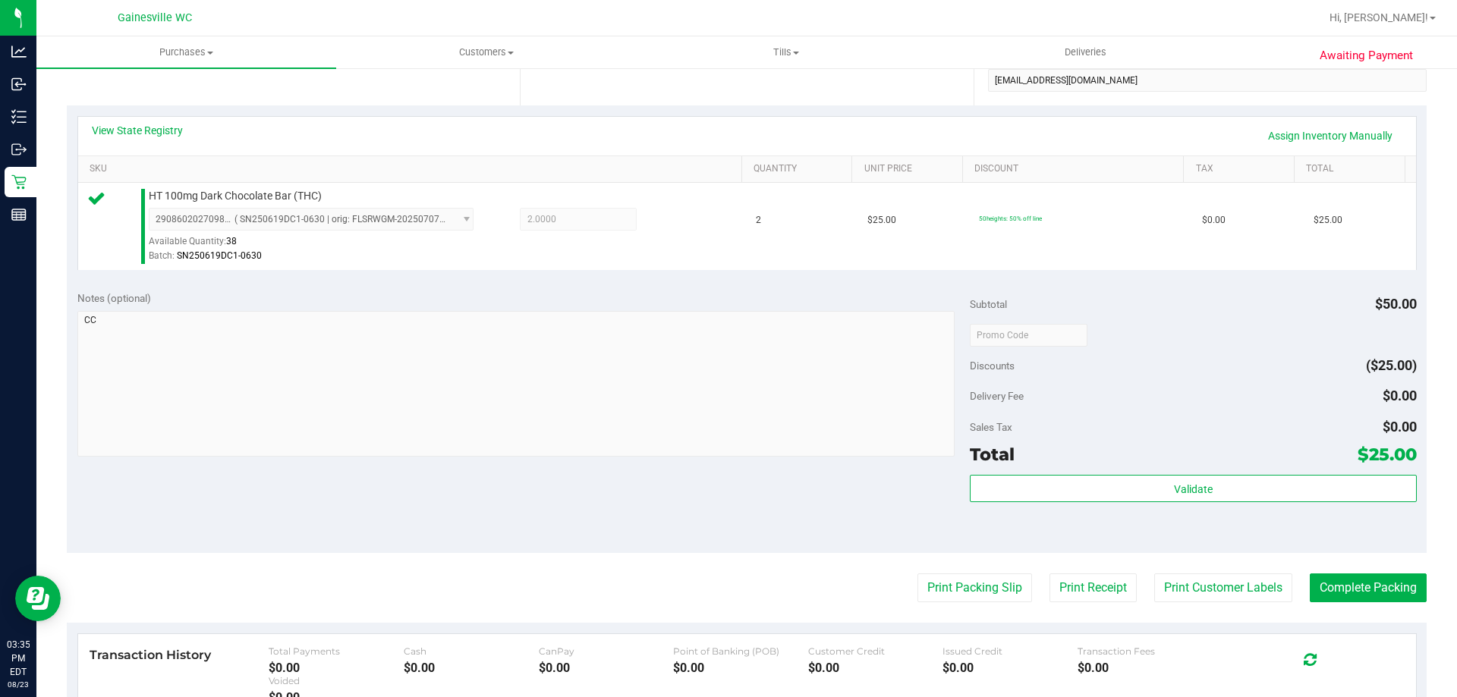
click at [1208, 503] on div "Validate" at bounding box center [1193, 509] width 446 height 68
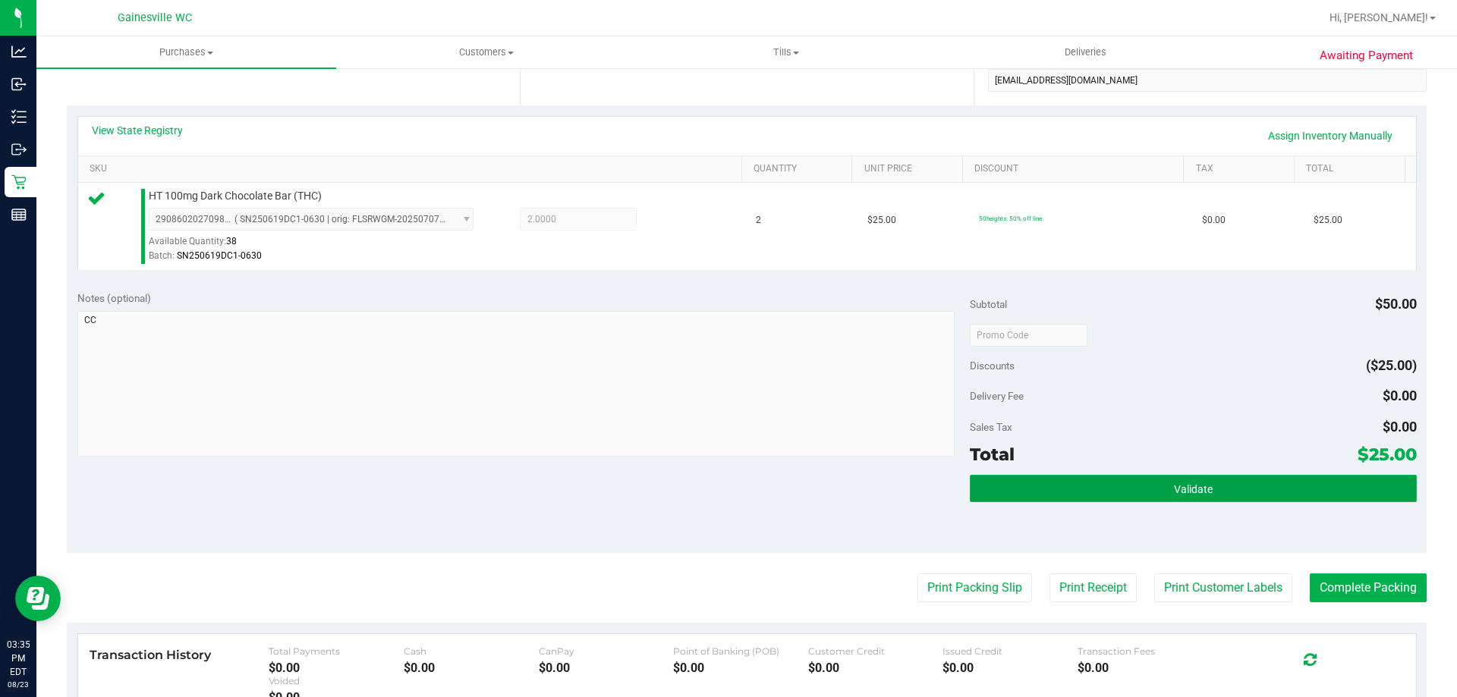
click at [1196, 492] on span "Validate" at bounding box center [1193, 489] width 39 height 12
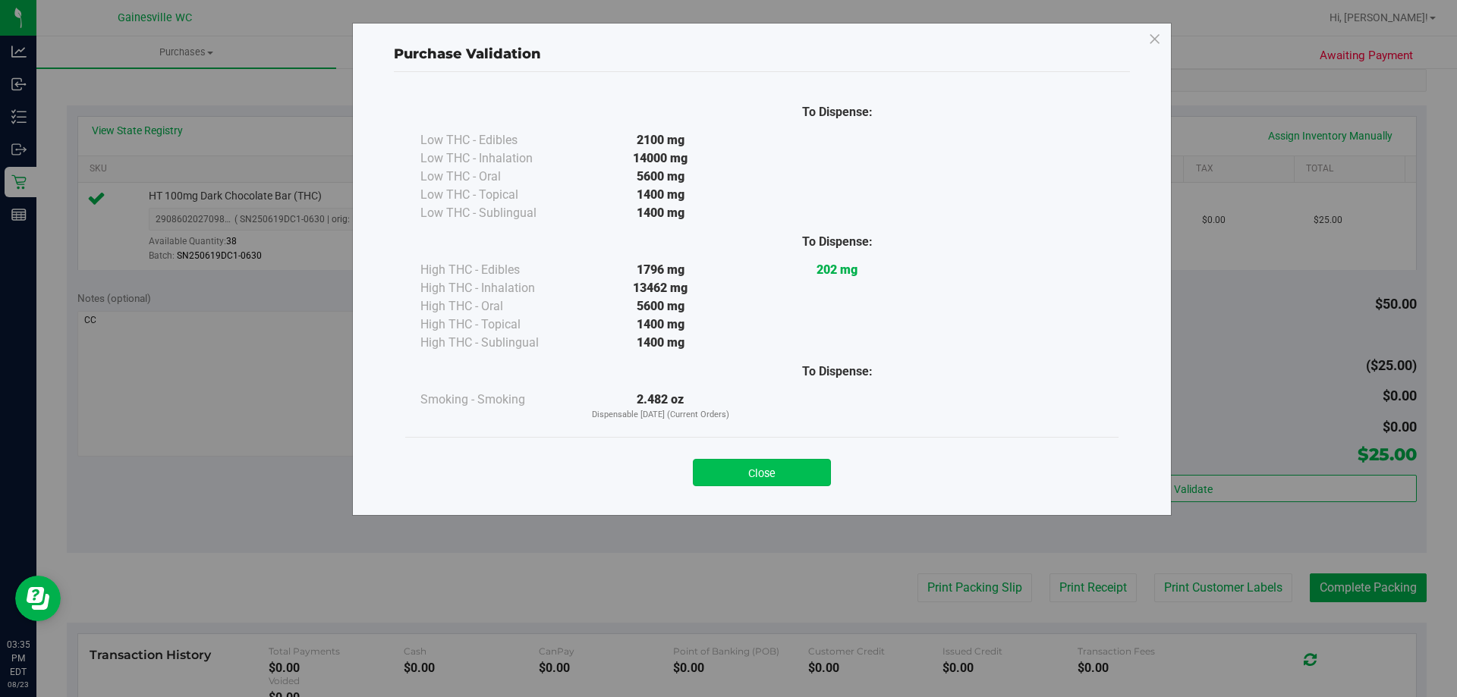
click at [782, 477] on button "Close" at bounding box center [762, 472] width 138 height 27
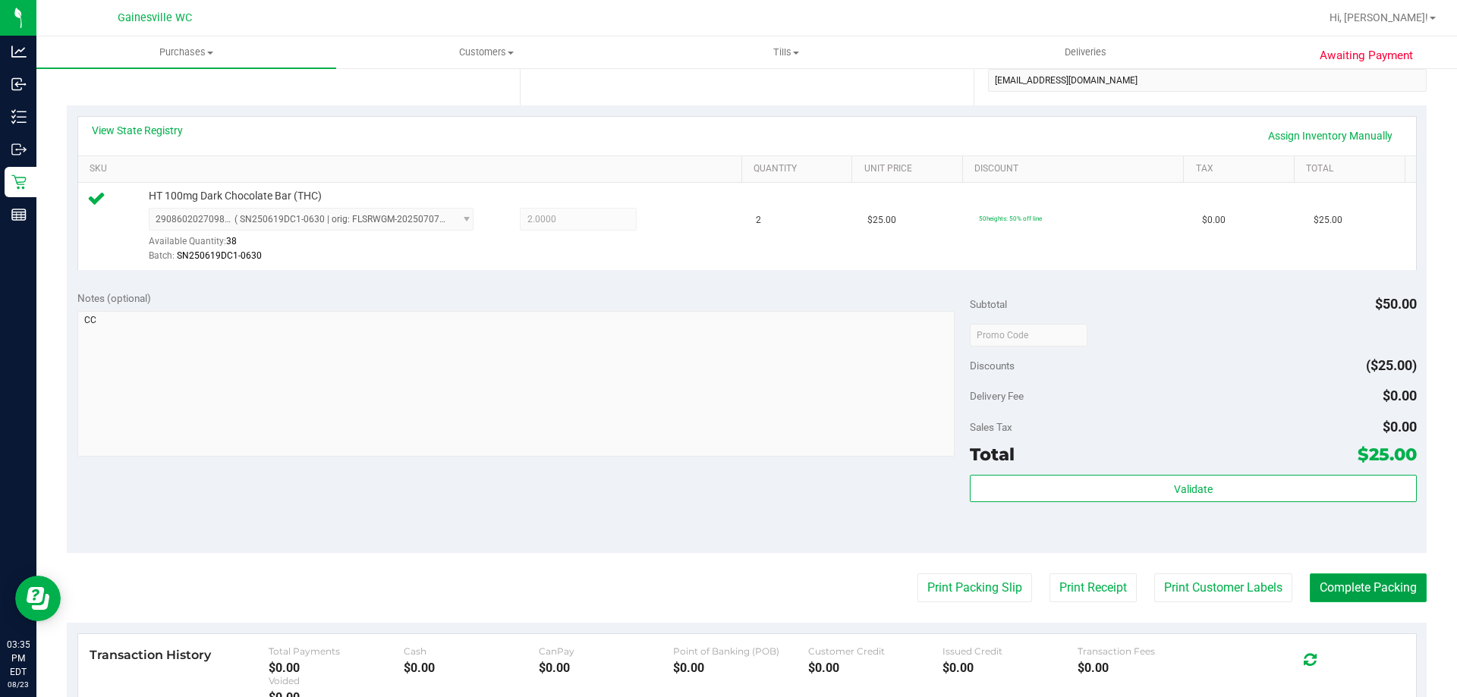
drag, startPoint x: 1383, startPoint y: 583, endPoint x: 1389, endPoint y: 555, distance: 27.8
click at [1382, 579] on button "Complete Packing" at bounding box center [1368, 588] width 117 height 29
